Goal: Entertainment & Leisure: Consume media (video, audio)

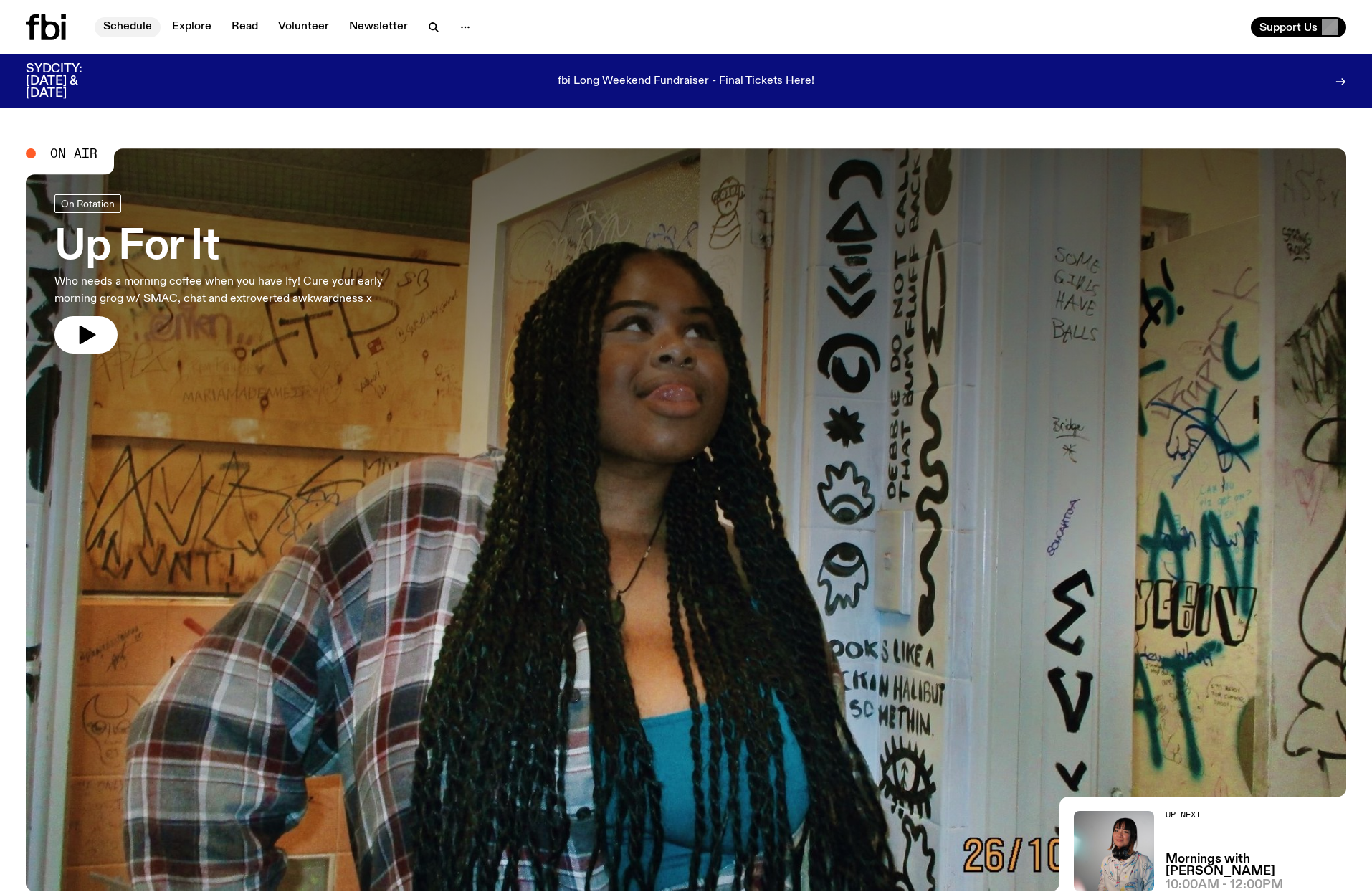
click at [119, 26] on link "Schedule" at bounding box center [127, 26] width 66 height 20
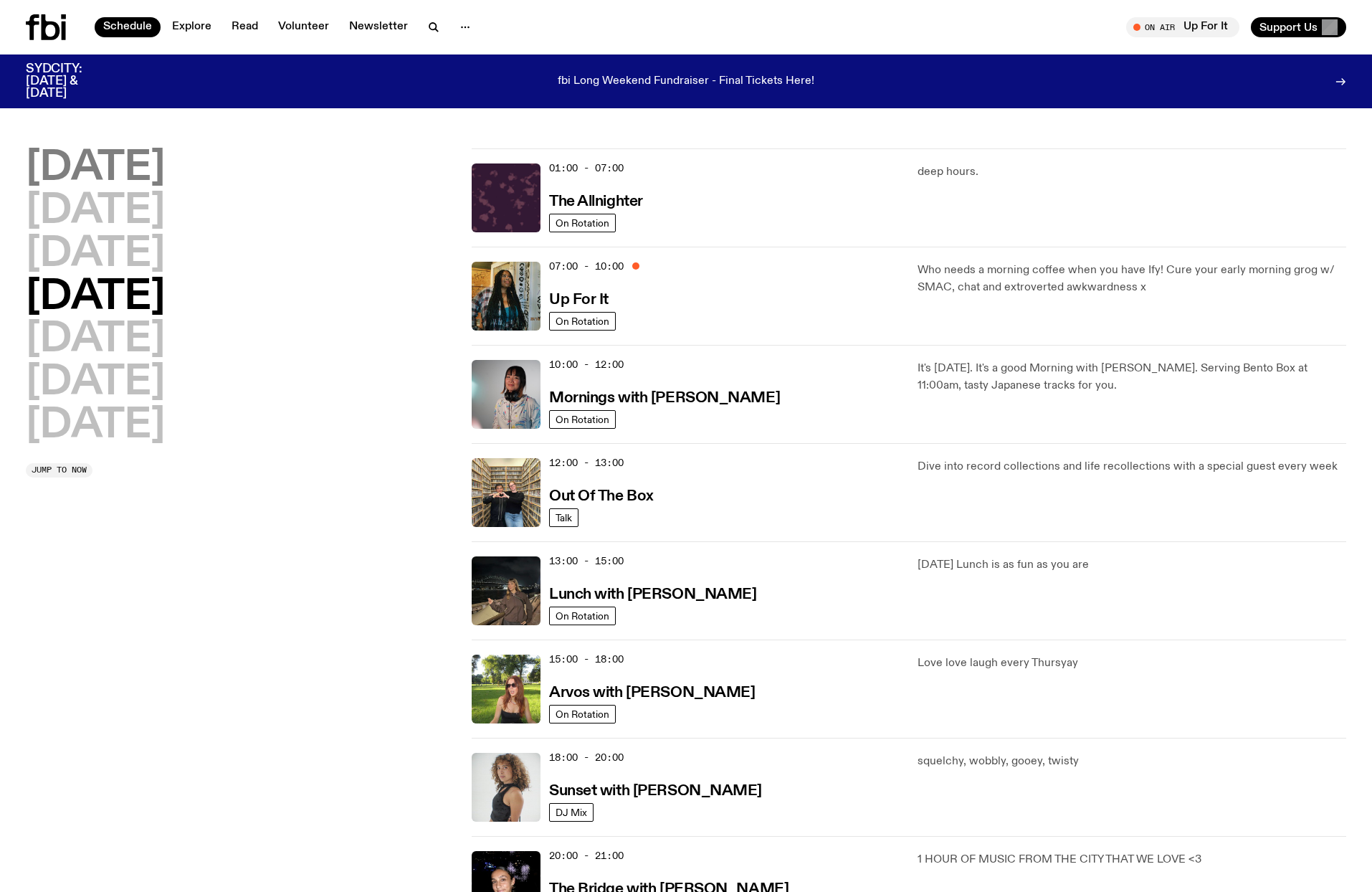
click at [142, 175] on h2 "[DATE]" at bounding box center [95, 168] width 139 height 40
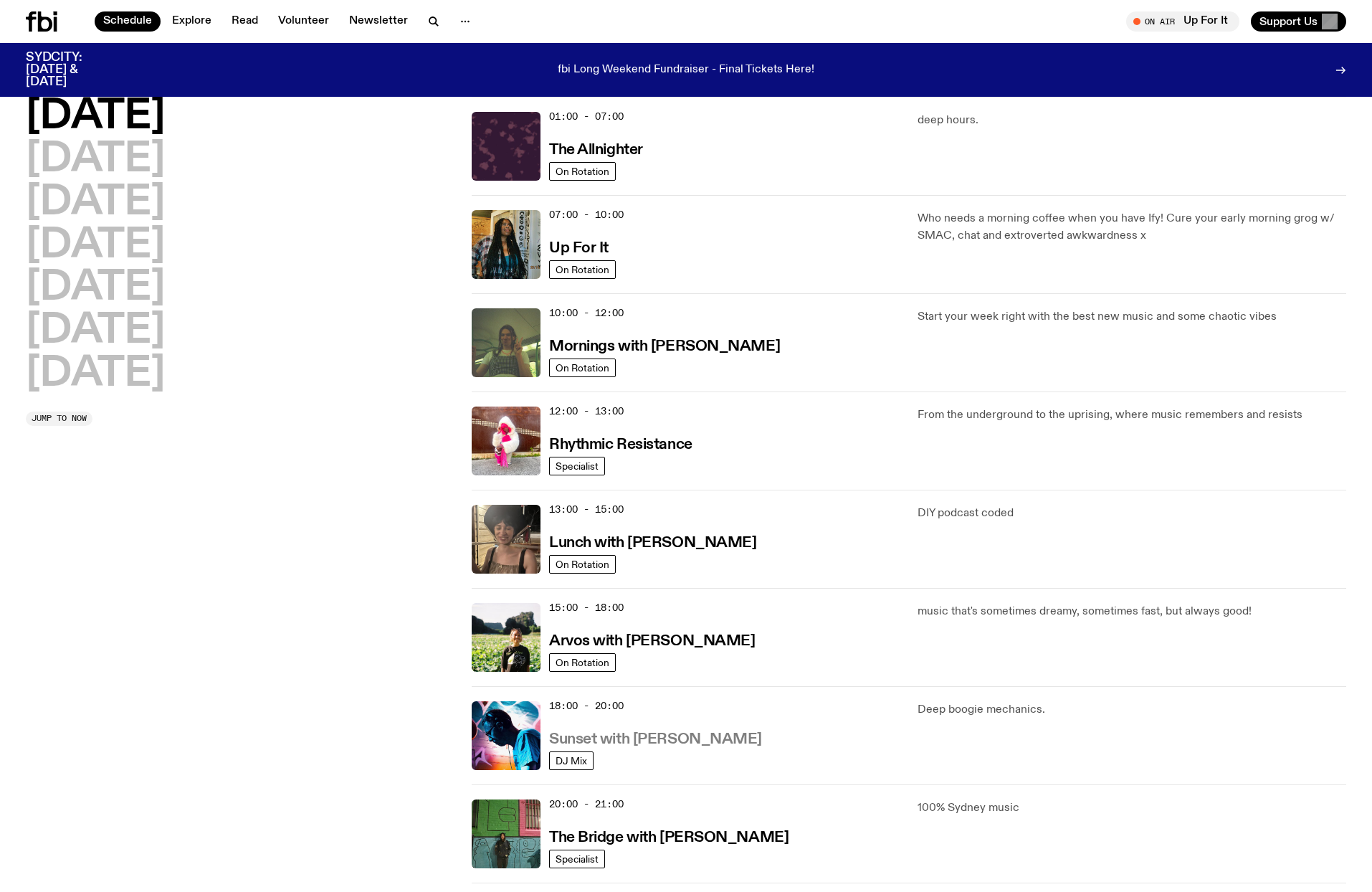
click at [645, 741] on h3 "Sunset with [PERSON_NAME]" at bounding box center [655, 739] width 212 height 15
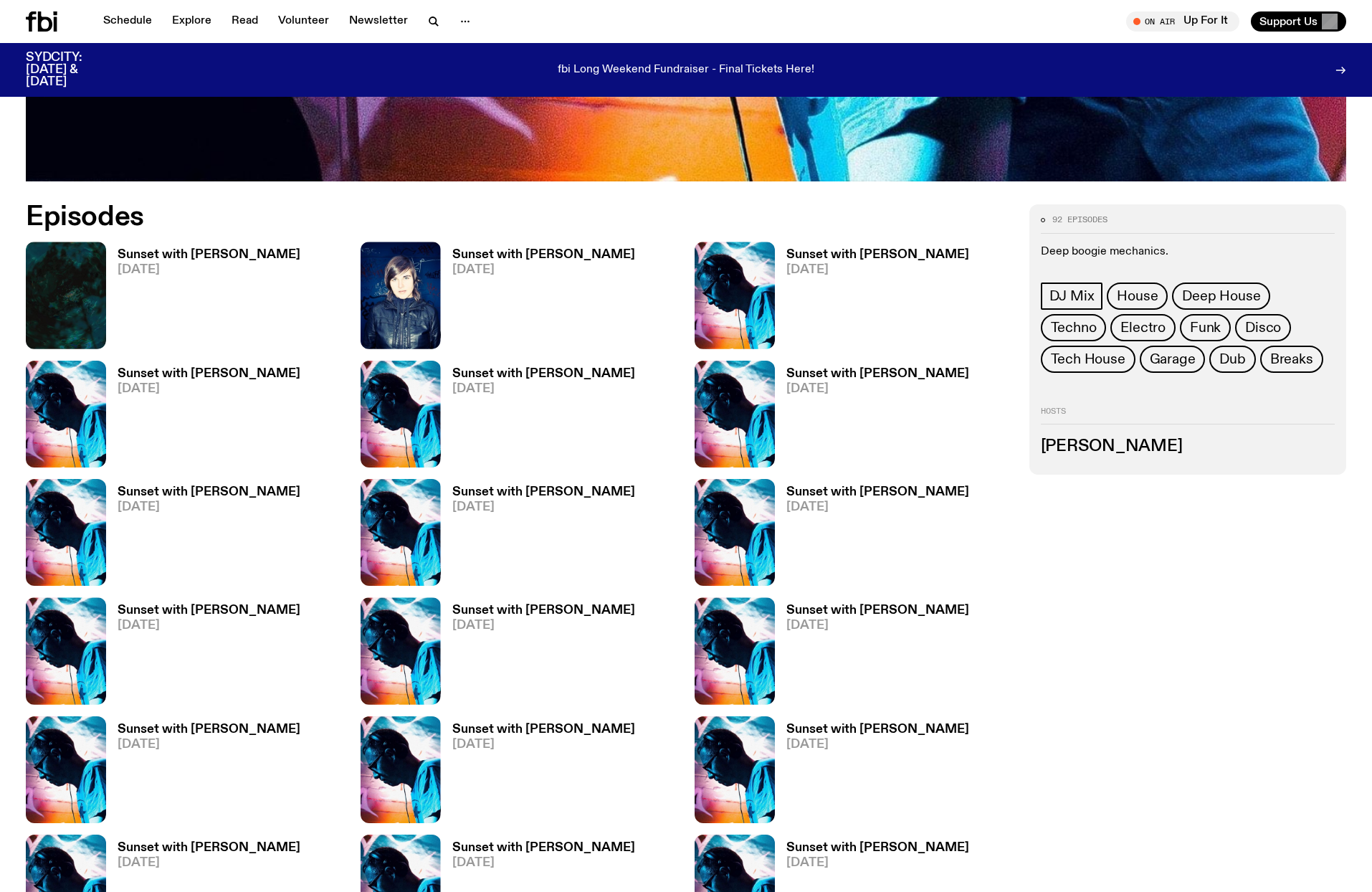
scroll to position [1135, 0]
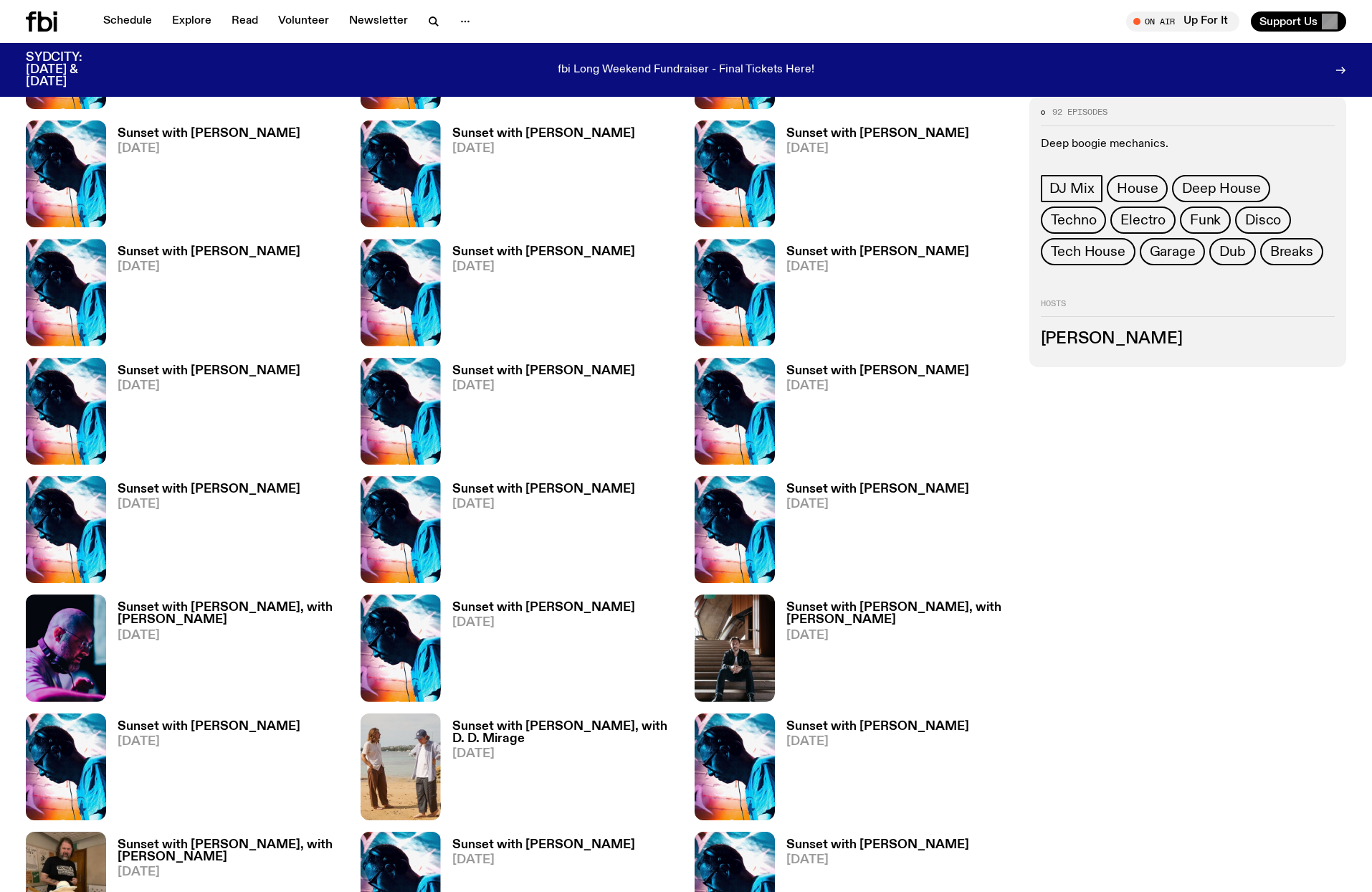
click at [821, 724] on h3 "Sunset with [PERSON_NAME]" at bounding box center [877, 726] width 182 height 12
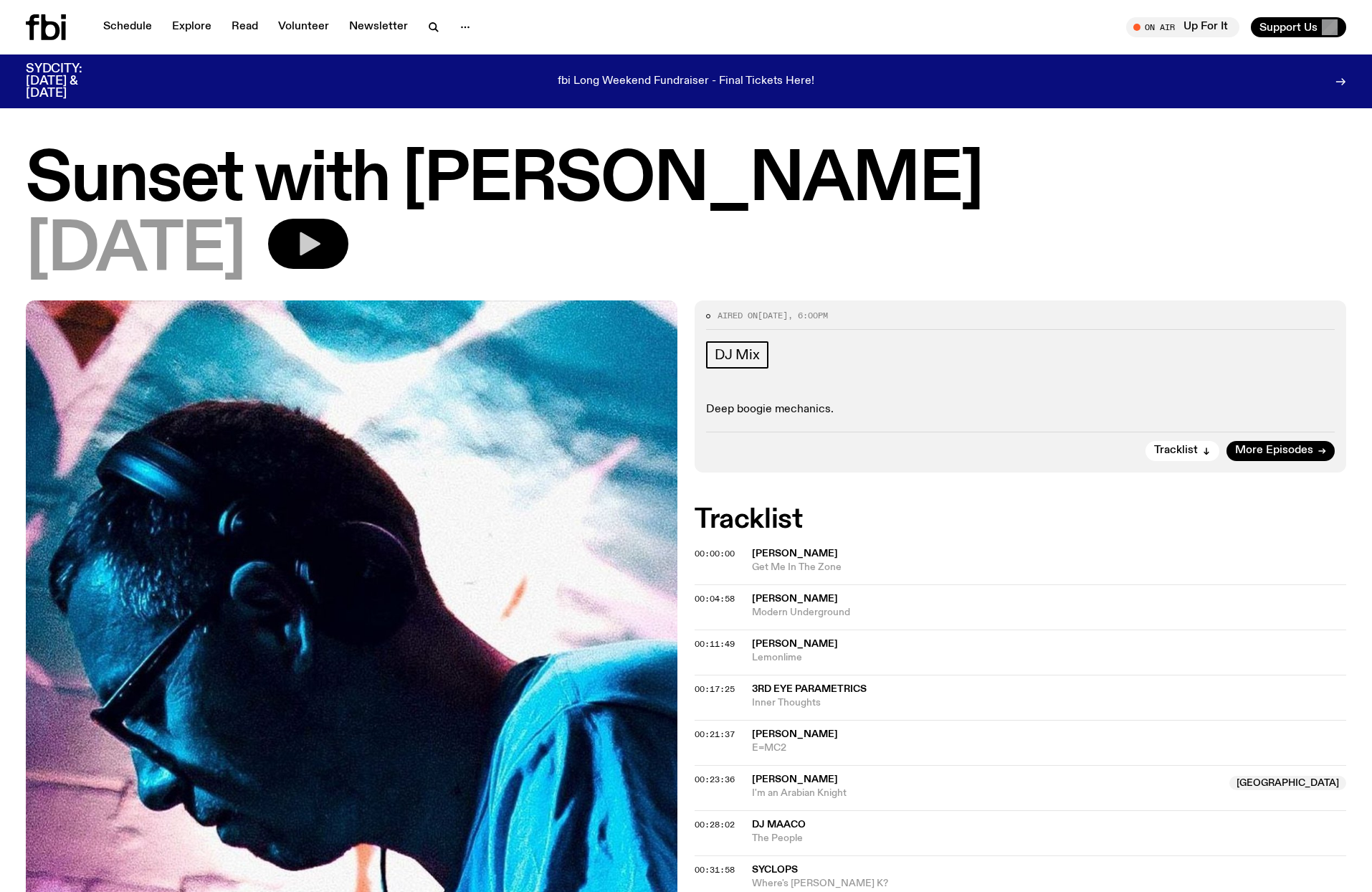
click at [332, 234] on button "button" at bounding box center [308, 244] width 80 height 51
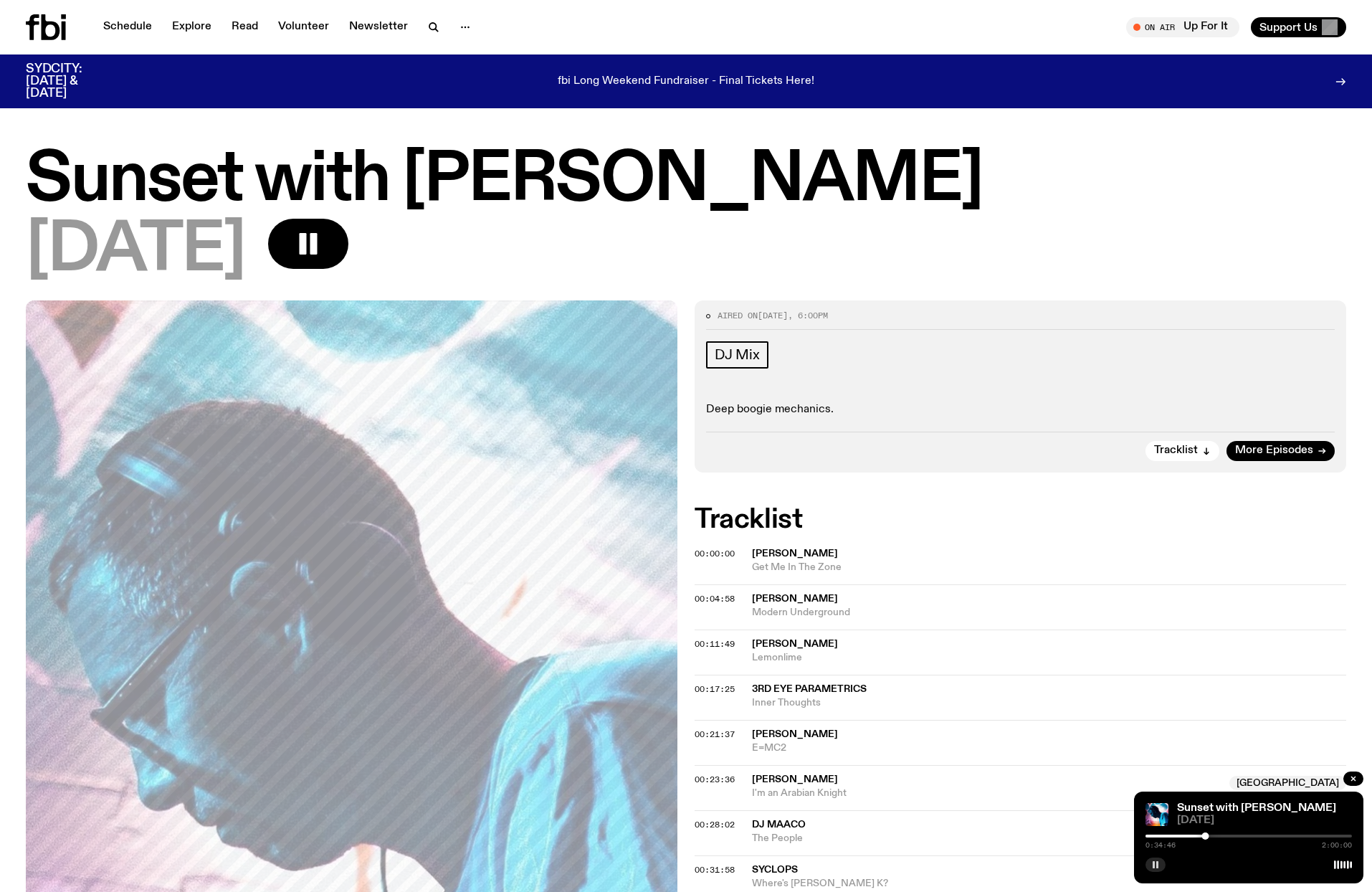
click at [1152, 869] on button "button" at bounding box center [1155, 864] width 20 height 14
